Goal: Information Seeking & Learning: Learn about a topic

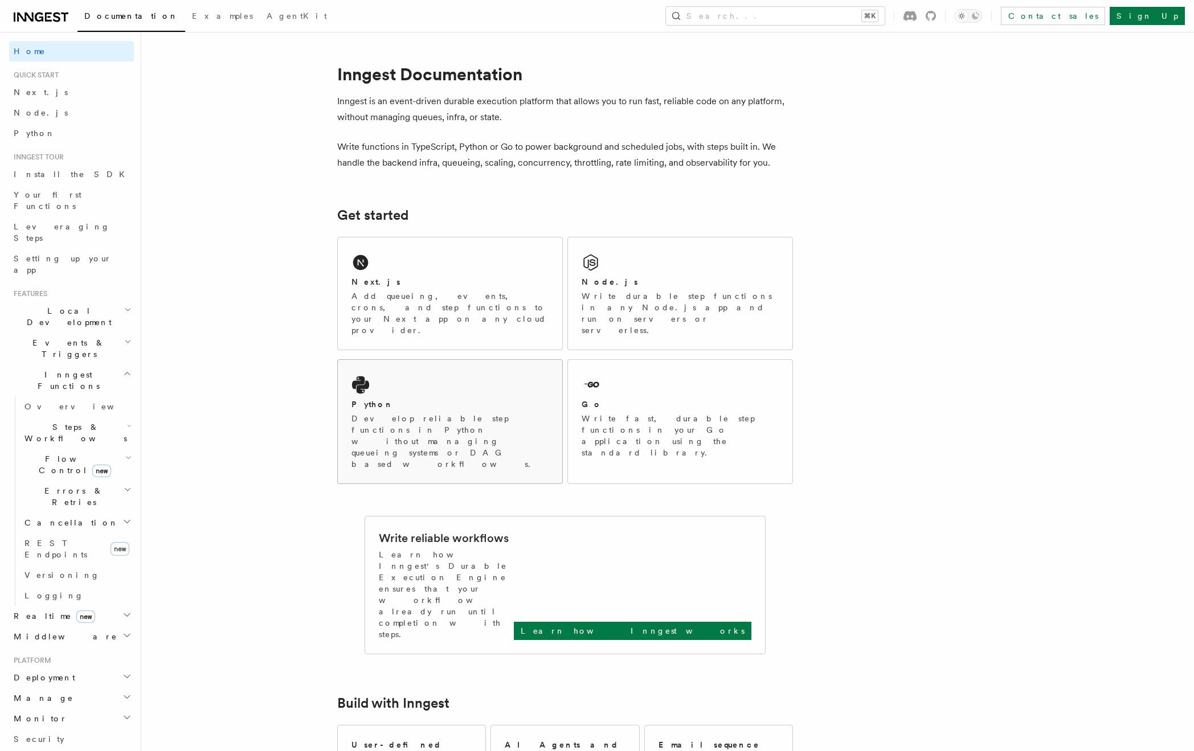
click at [393, 360] on div "Python Develop reliable step functions in Python without managing queueing syst…" at bounding box center [450, 422] width 224 height 124
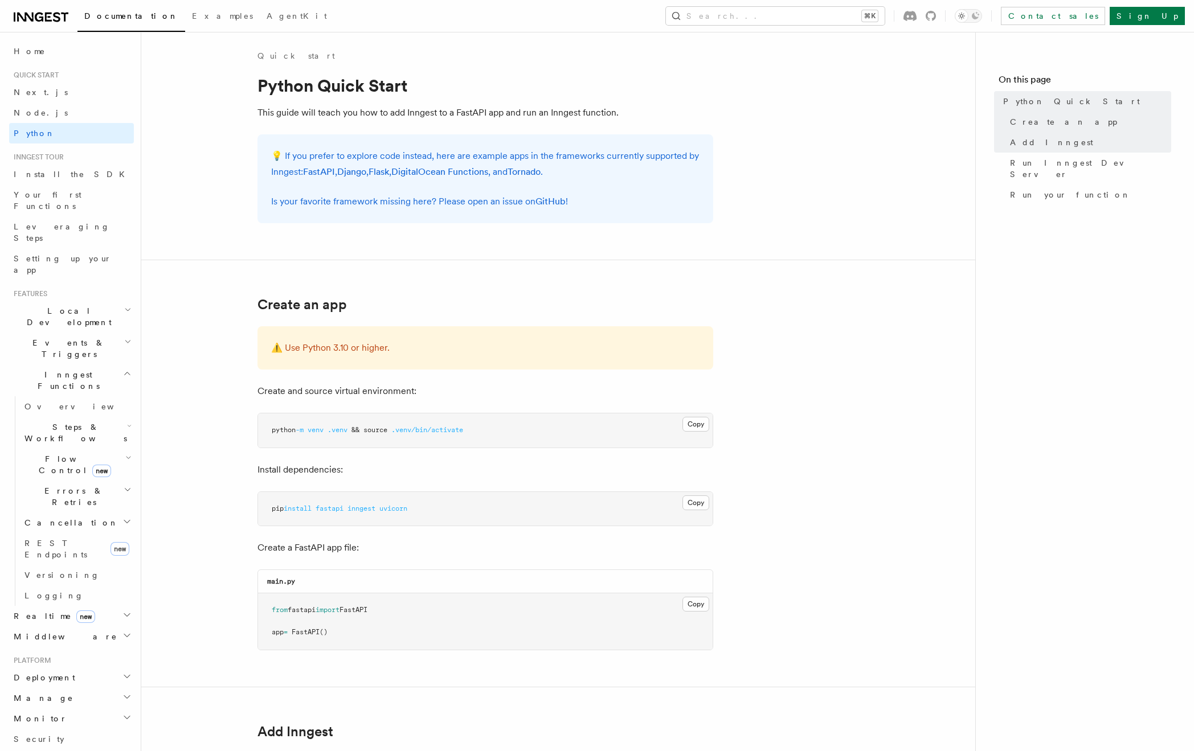
click at [64, 191] on span "Your first Functions" at bounding box center [48, 200] width 68 height 20
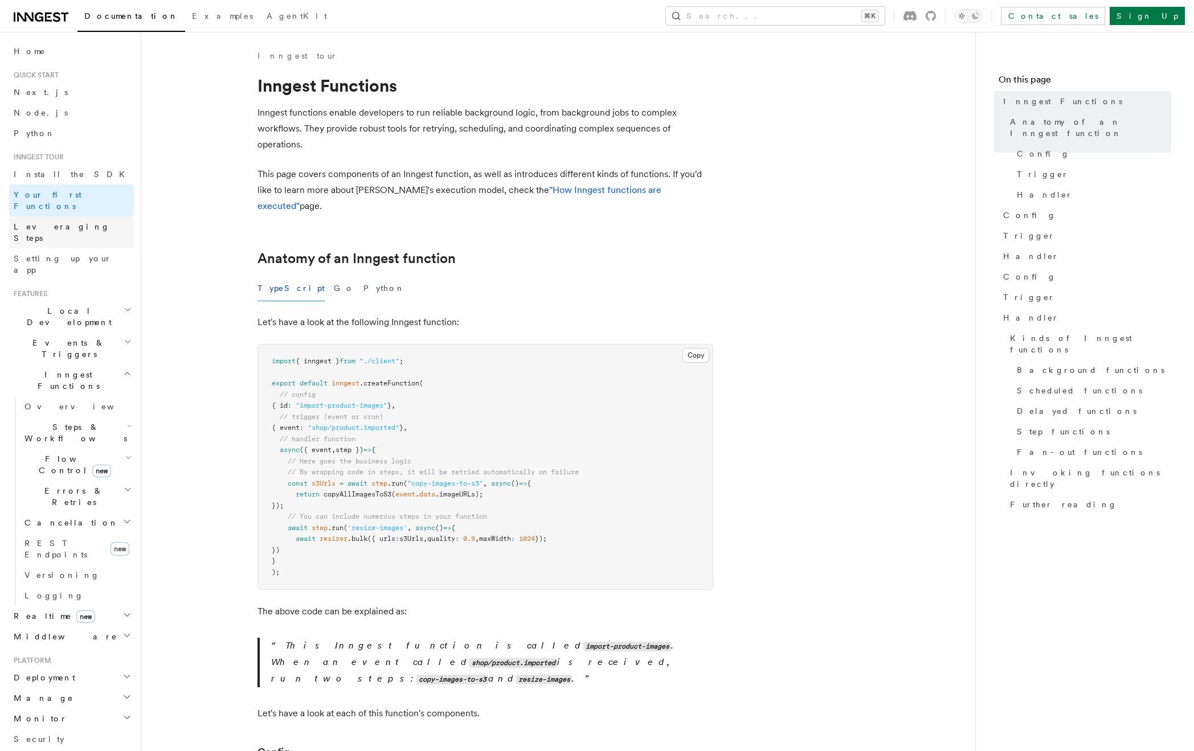
click at [57, 222] on span "Leveraging Steps" at bounding box center [62, 232] width 96 height 20
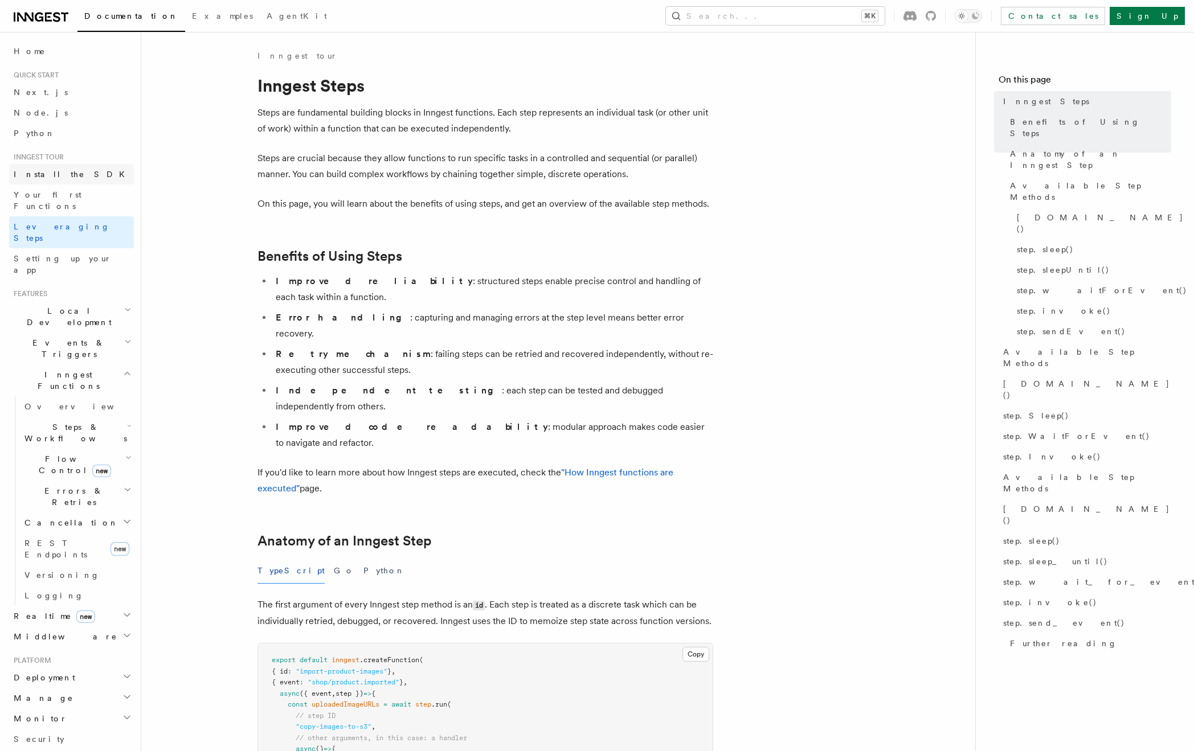
click at [53, 171] on span "Install the SDK" at bounding box center [73, 174] width 118 height 9
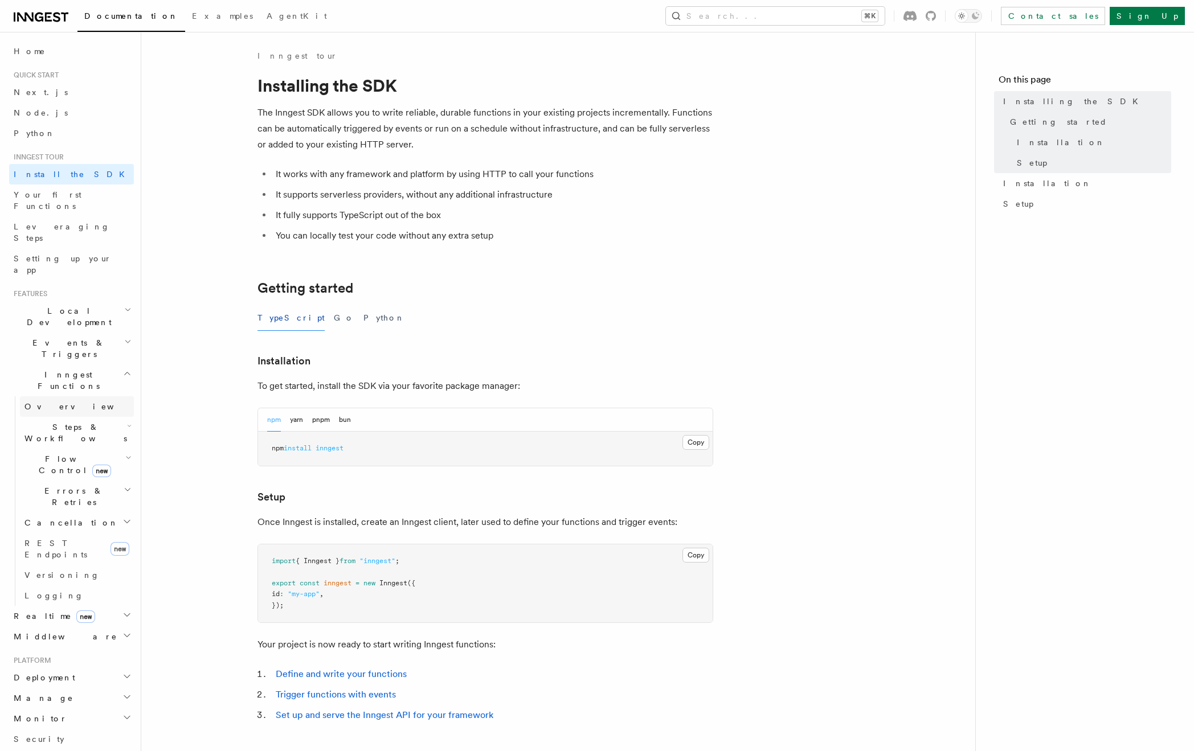
click at [42, 402] on span "Overview" at bounding box center [82, 406] width 117 height 9
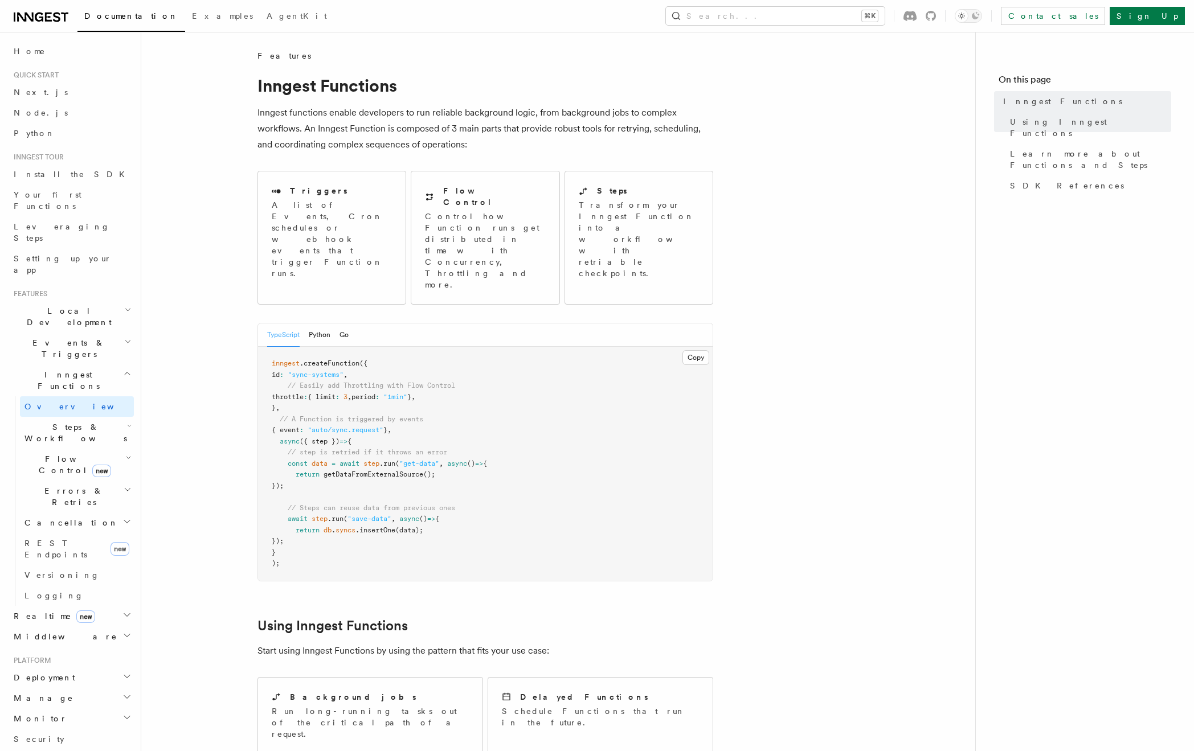
click at [41, 421] on span "Steps & Workflows" at bounding box center [73, 432] width 107 height 23
click at [42, 449] on link "Overview" at bounding box center [82, 459] width 103 height 20
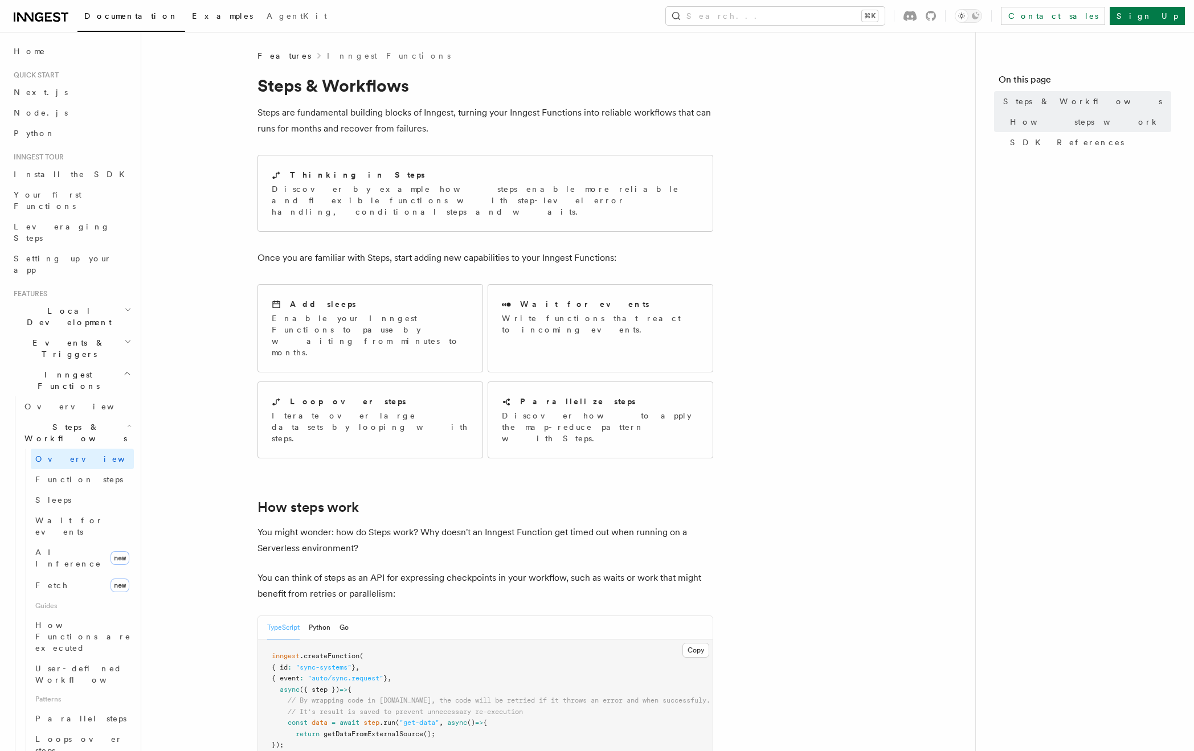
click at [185, 21] on link "Examples" at bounding box center [222, 16] width 75 height 27
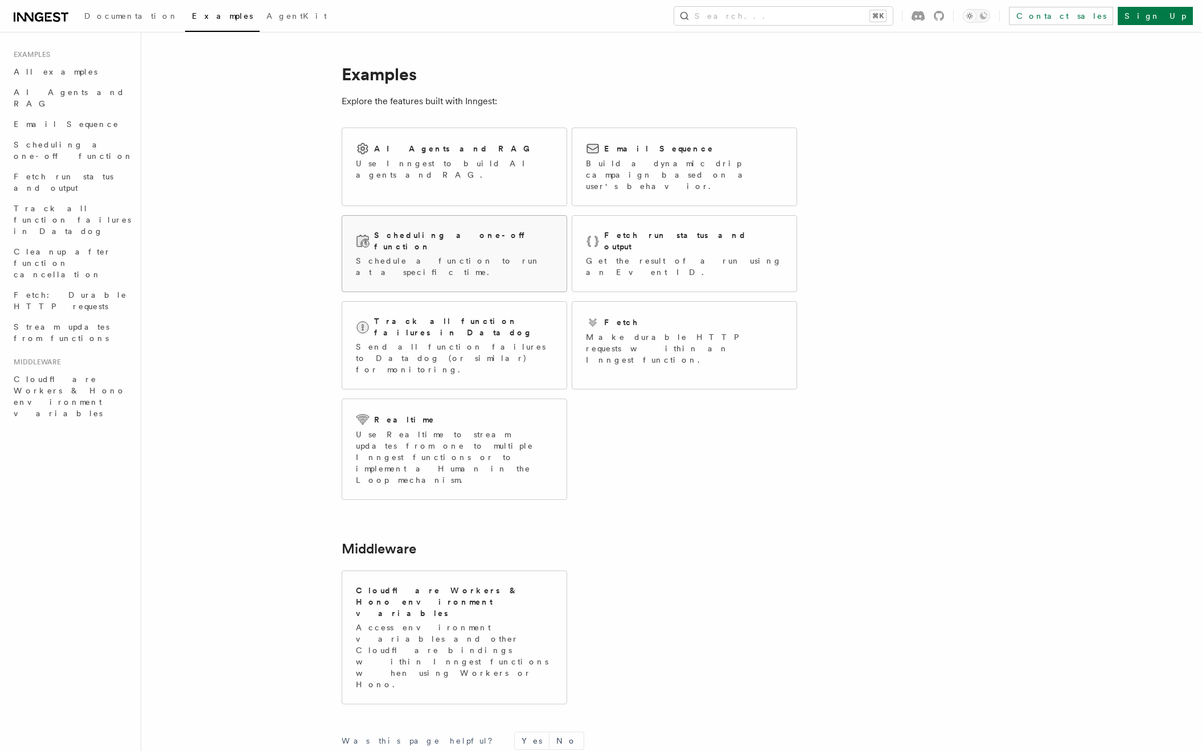
click at [438, 255] on p "Schedule a function to run at a specific time." at bounding box center [454, 266] width 197 height 23
